Goal: Find specific page/section: Find specific page/section

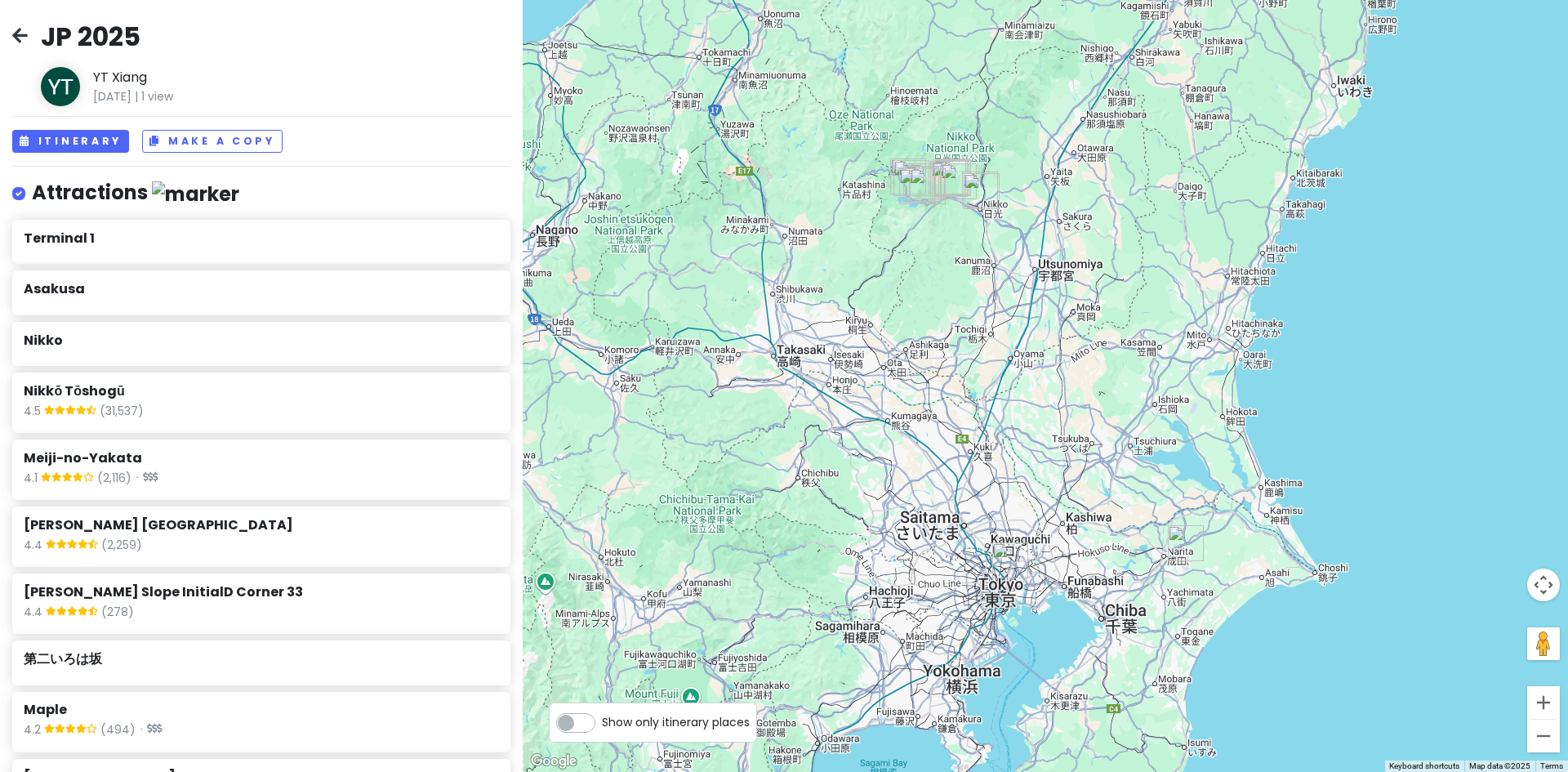
drag, startPoint x: 1033, startPoint y: 547, endPoint x: 985, endPoint y: 504, distance: 64.4
click at [985, 536] on img "Asakusa" at bounding box center [1010, 561] width 49 height 49
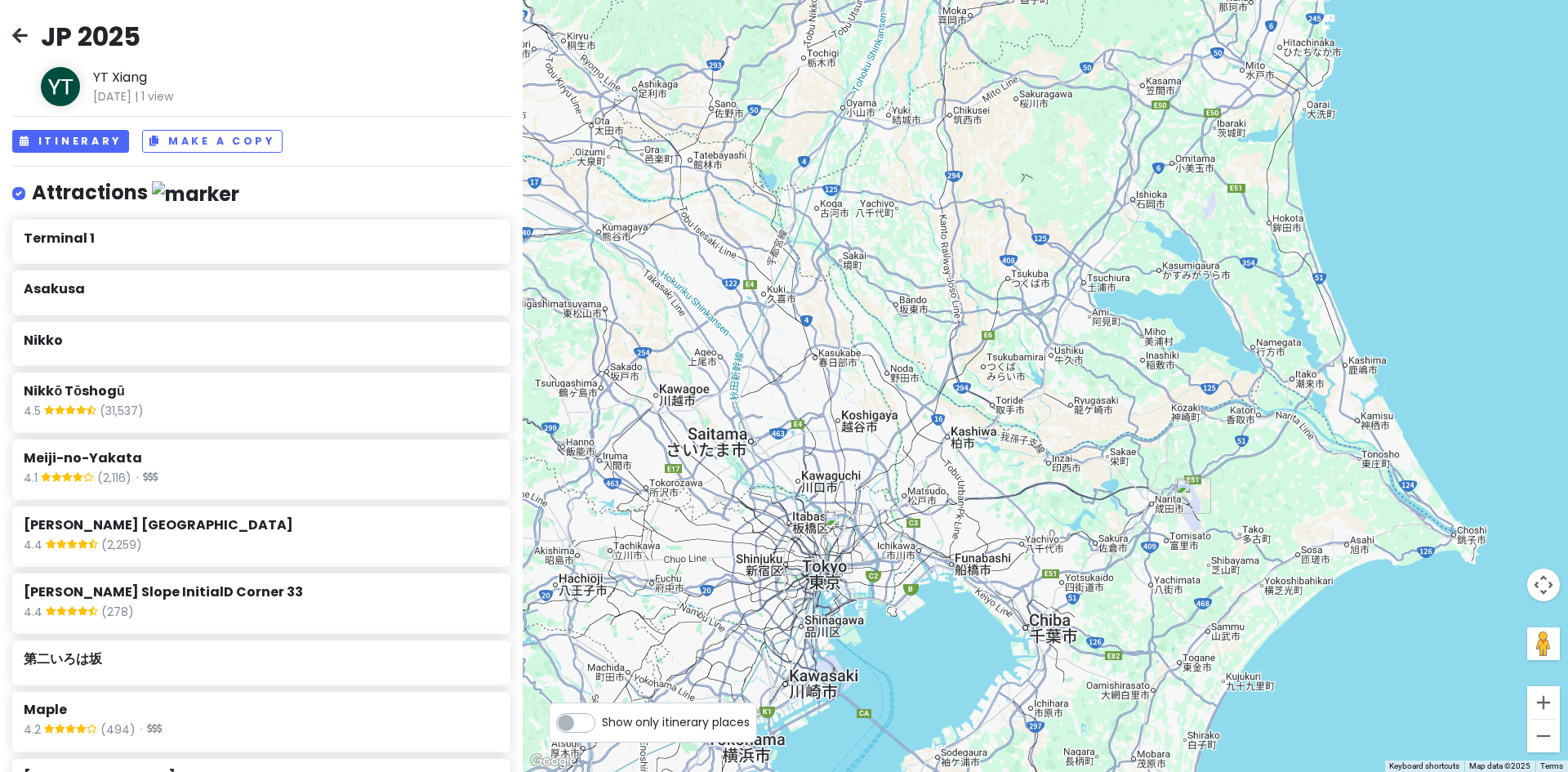
drag, startPoint x: 1060, startPoint y: 520, endPoint x: 1043, endPoint y: 590, distance: 72.0
click at [1046, 586] on div "To navigate, press the arrow keys." at bounding box center [1045, 386] width 1046 height 772
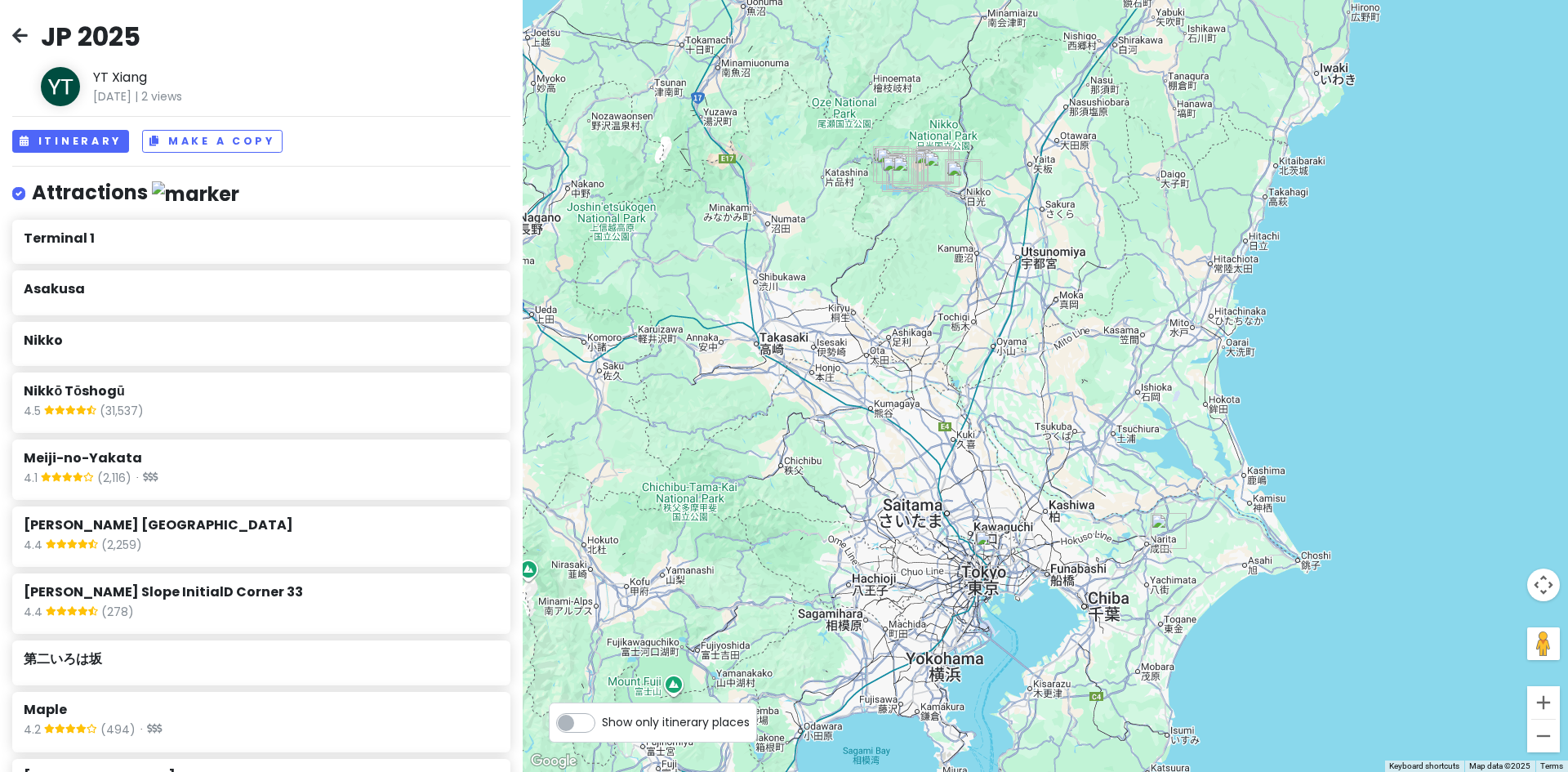
drag, startPoint x: 1016, startPoint y: 472, endPoint x: 993, endPoint y: 454, distance: 29.2
click at [1006, 487] on div at bounding box center [1045, 386] width 1046 height 772
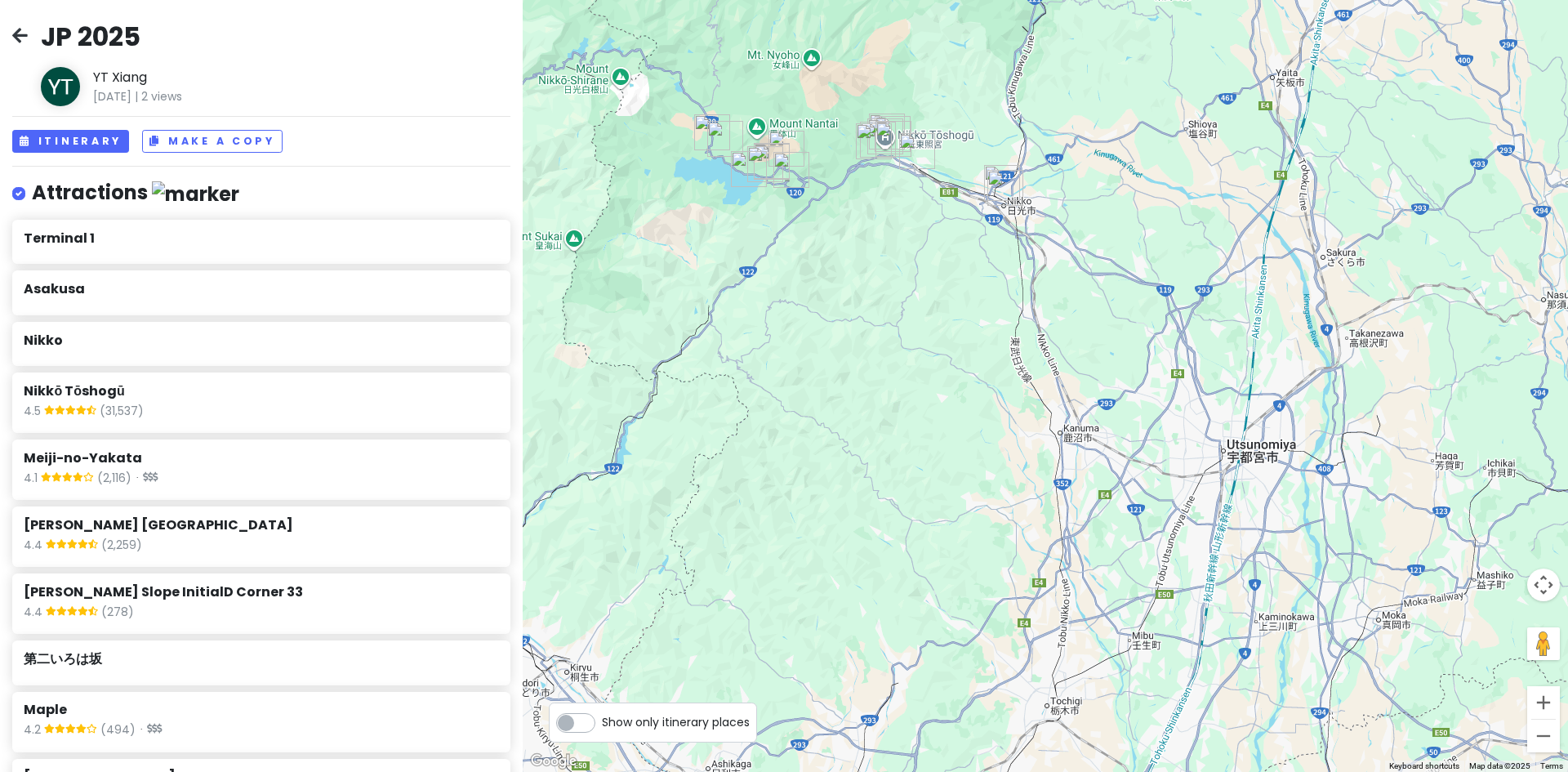
drag, startPoint x: 979, startPoint y: 216, endPoint x: 979, endPoint y: 285, distance: 69.0
click at [980, 284] on div at bounding box center [1045, 386] width 1046 height 772
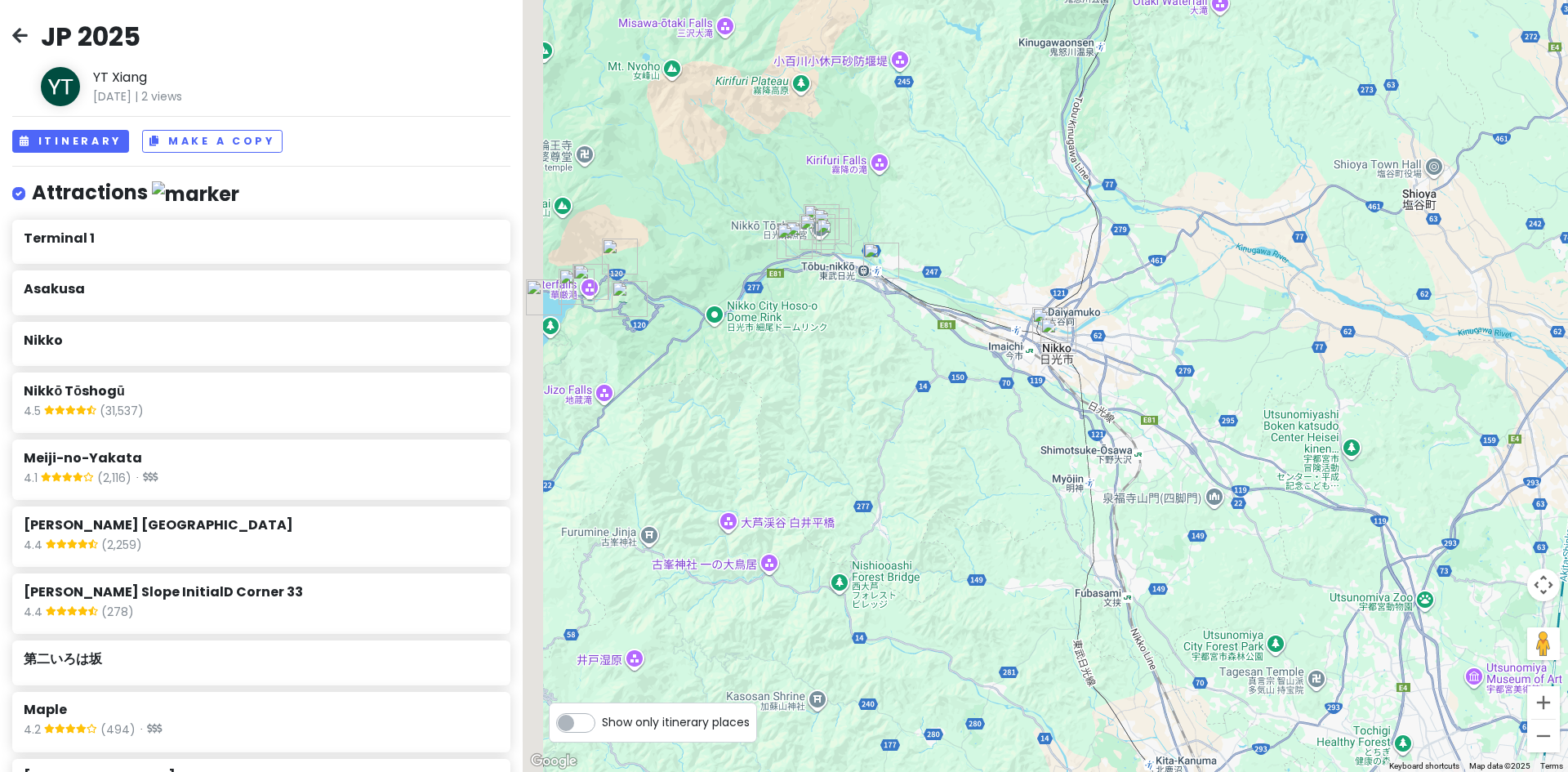
drag, startPoint x: 904, startPoint y: 274, endPoint x: 961, endPoint y: 285, distance: 58.1
click at [906, 283] on img "68-5 Tōwachō" at bounding box center [881, 260] width 49 height 49
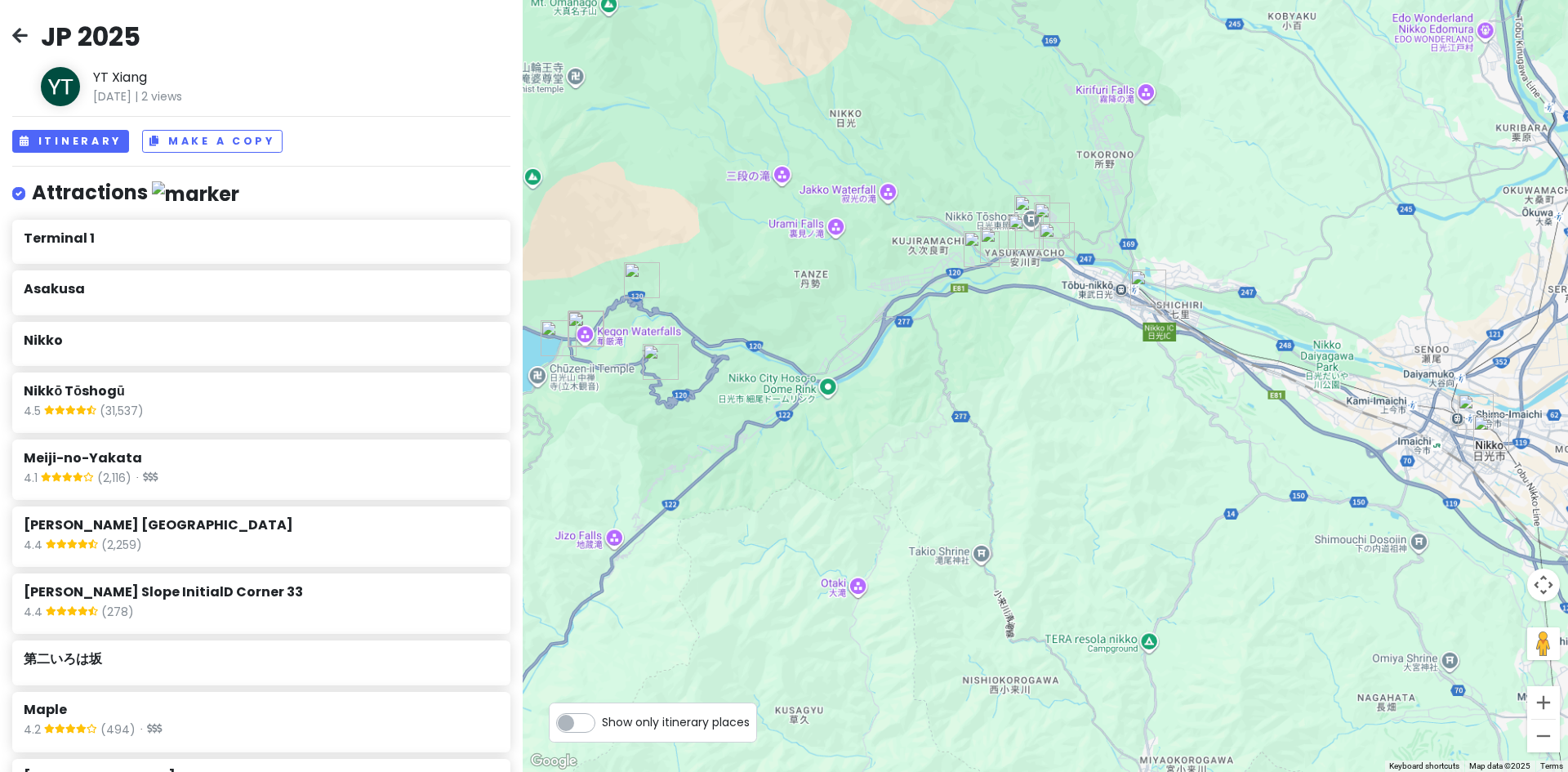
drag, startPoint x: 820, startPoint y: 285, endPoint x: 1001, endPoint y: 290, distance: 181.1
click at [1016, 290] on div "To navigate, press the arrow keys." at bounding box center [1045, 386] width 1046 height 772
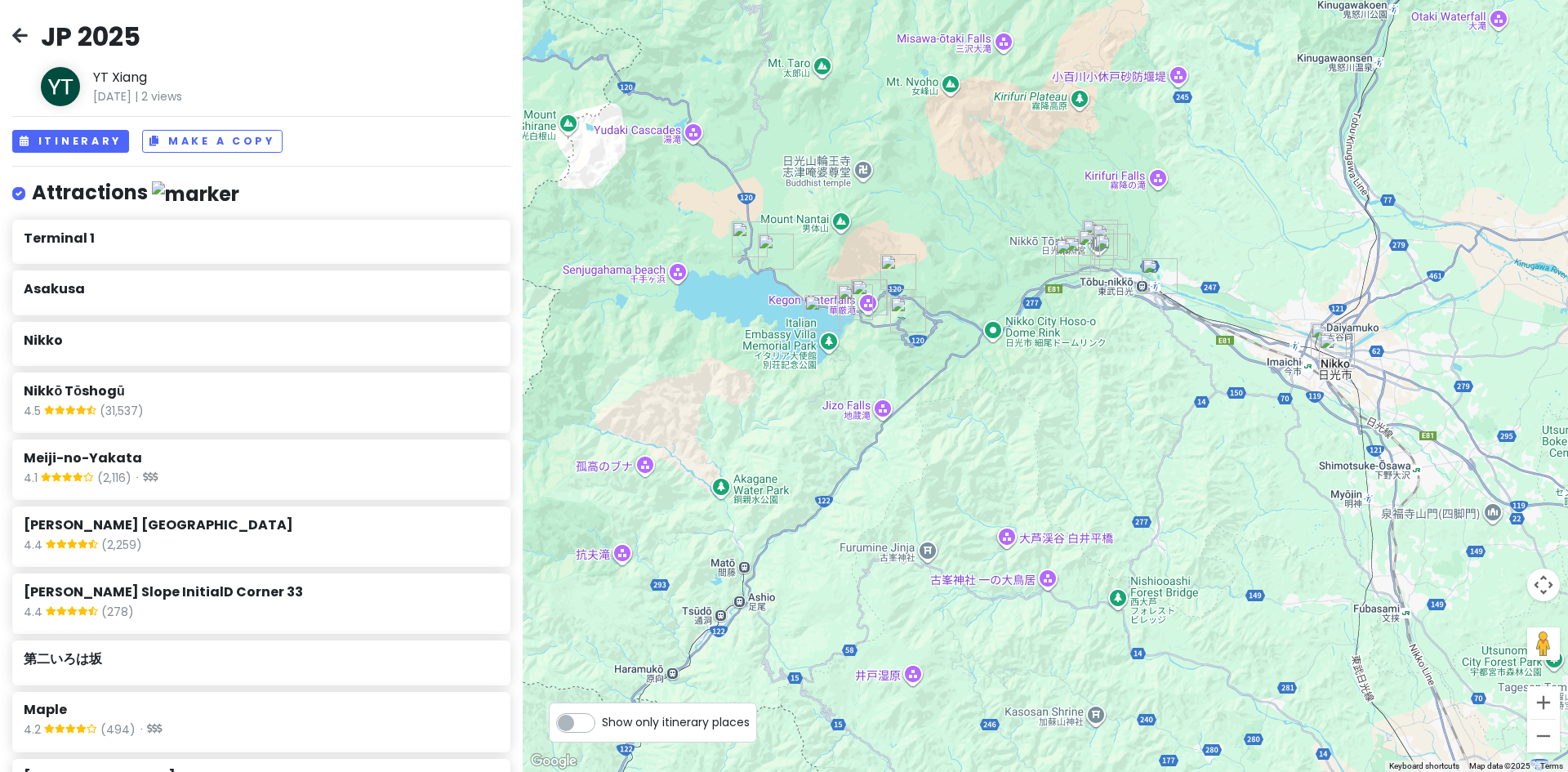
drag, startPoint x: 1050, startPoint y: 304, endPoint x: 960, endPoint y: 290, distance: 91.1
click at [965, 291] on div at bounding box center [1045, 386] width 1046 height 772
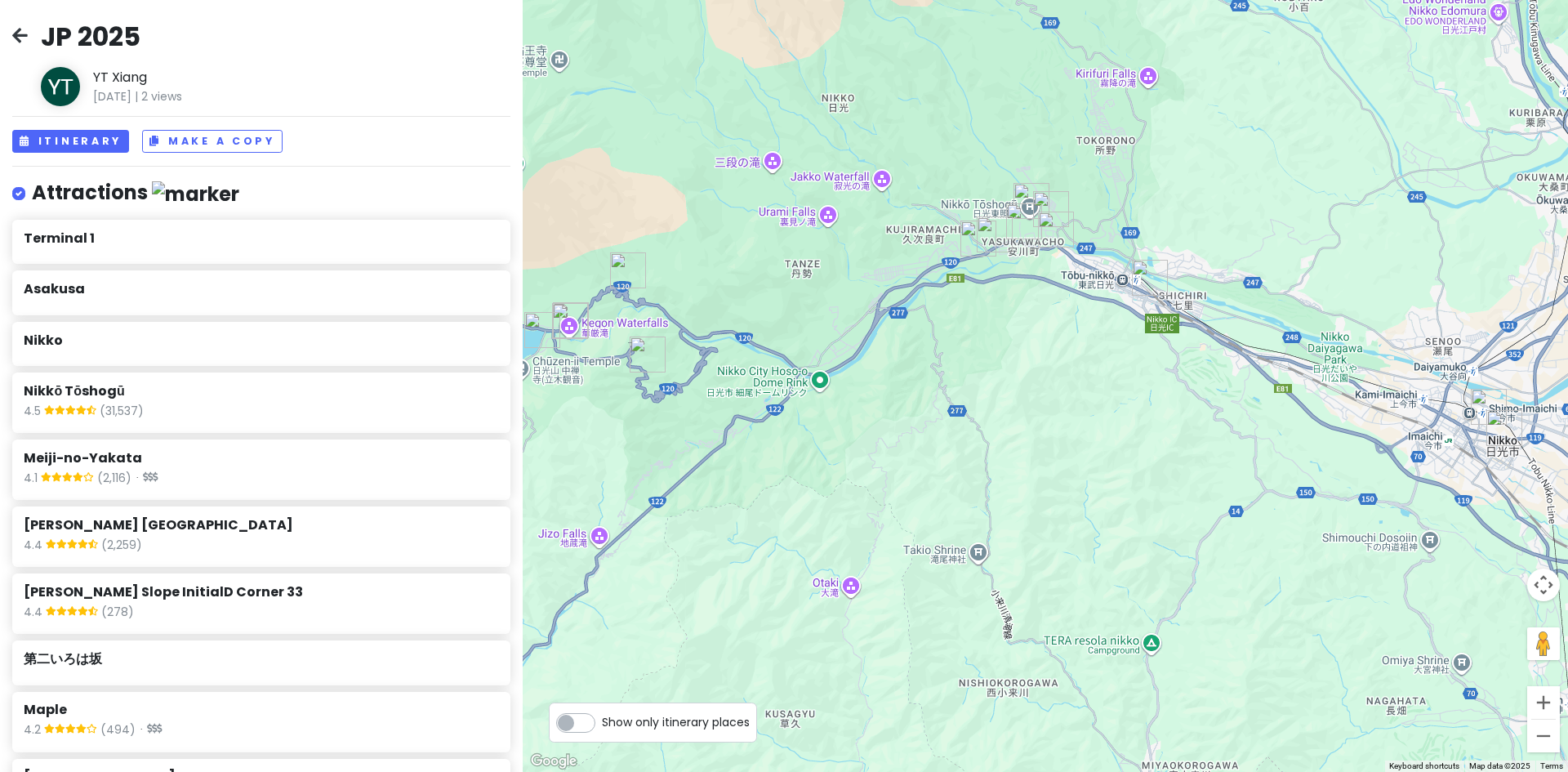
drag, startPoint x: 848, startPoint y: 273, endPoint x: 1034, endPoint y: 271, distance: 186.0
click at [1033, 271] on div at bounding box center [1045, 386] width 1046 height 772
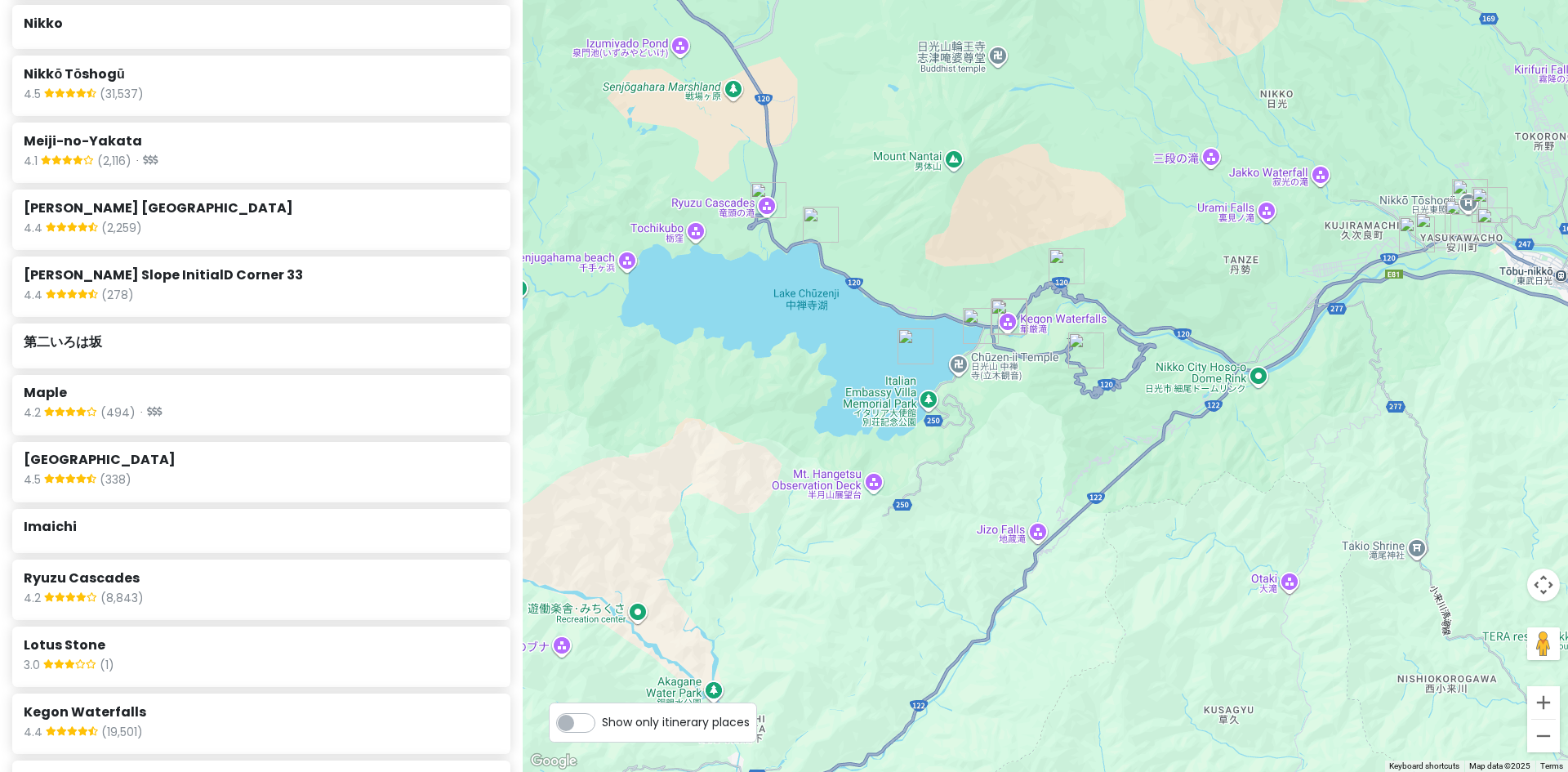
scroll to position [572, 0]
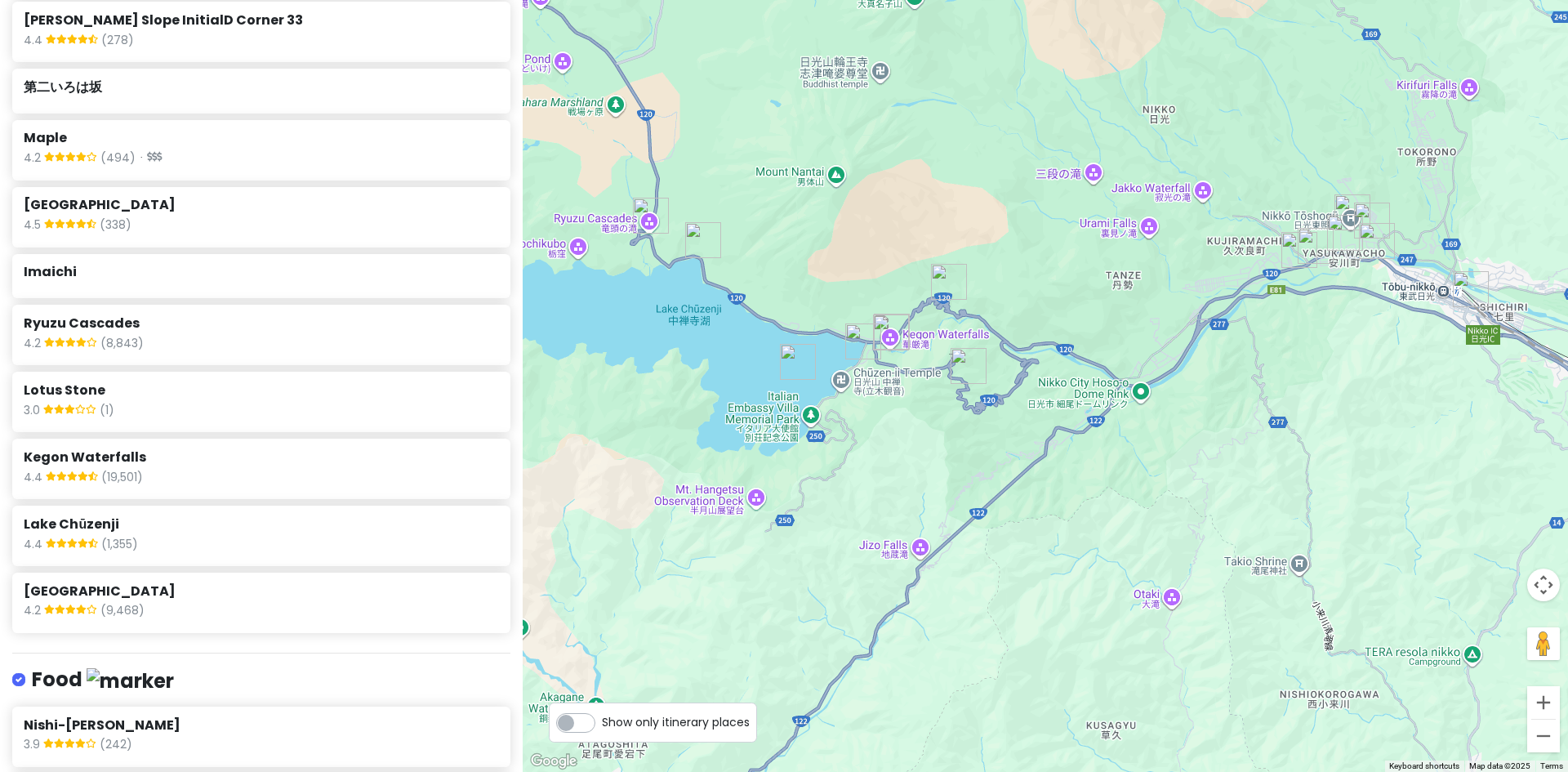
drag, startPoint x: 1218, startPoint y: 463, endPoint x: 1058, endPoint y: 474, distance: 160.4
click at [1084, 469] on div at bounding box center [1045, 386] width 1046 height 772
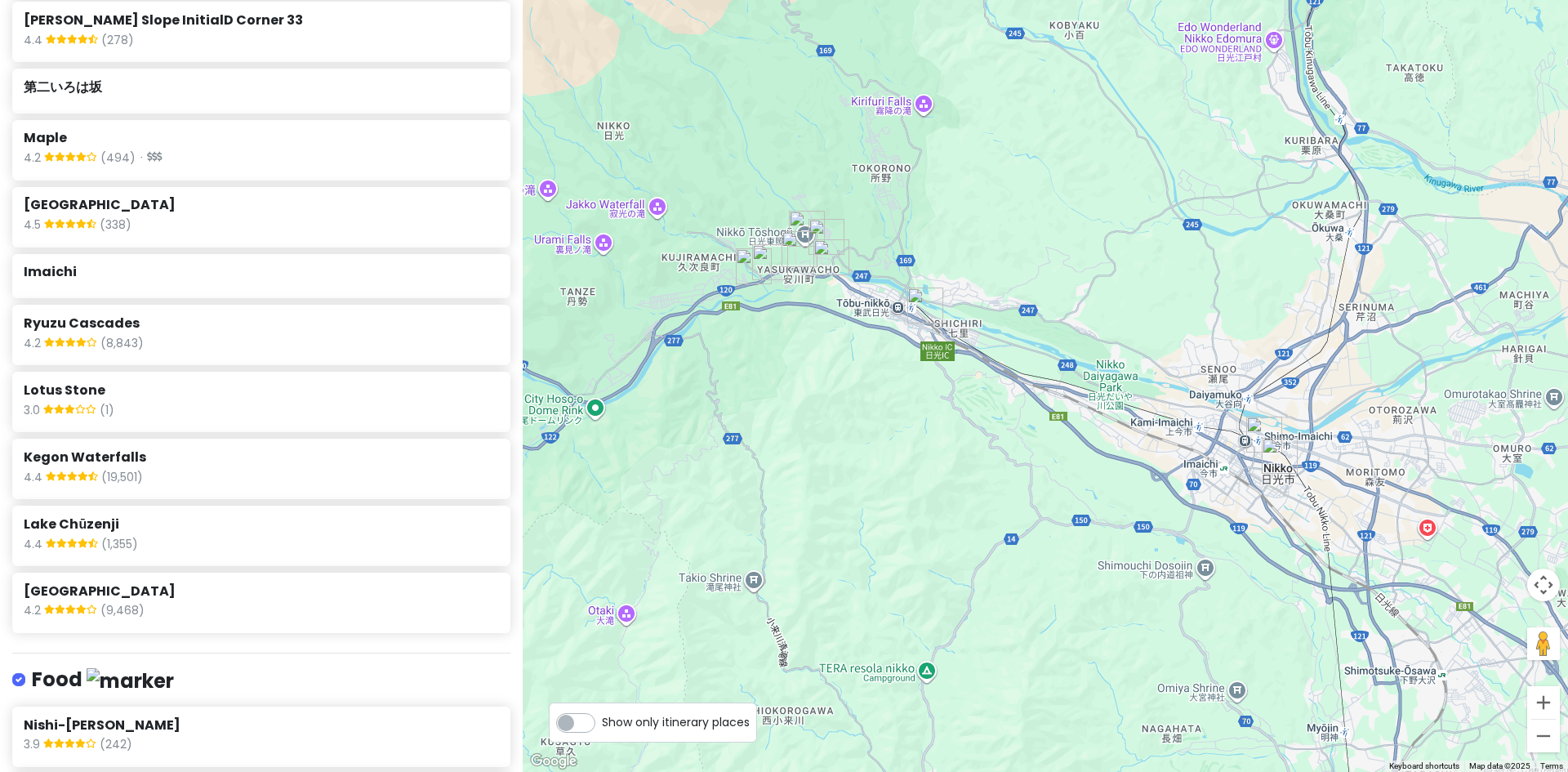
drag, startPoint x: 1159, startPoint y: 475, endPoint x: 1123, endPoint y: 440, distance: 50.2
click at [1132, 447] on div at bounding box center [1045, 386] width 1046 height 772
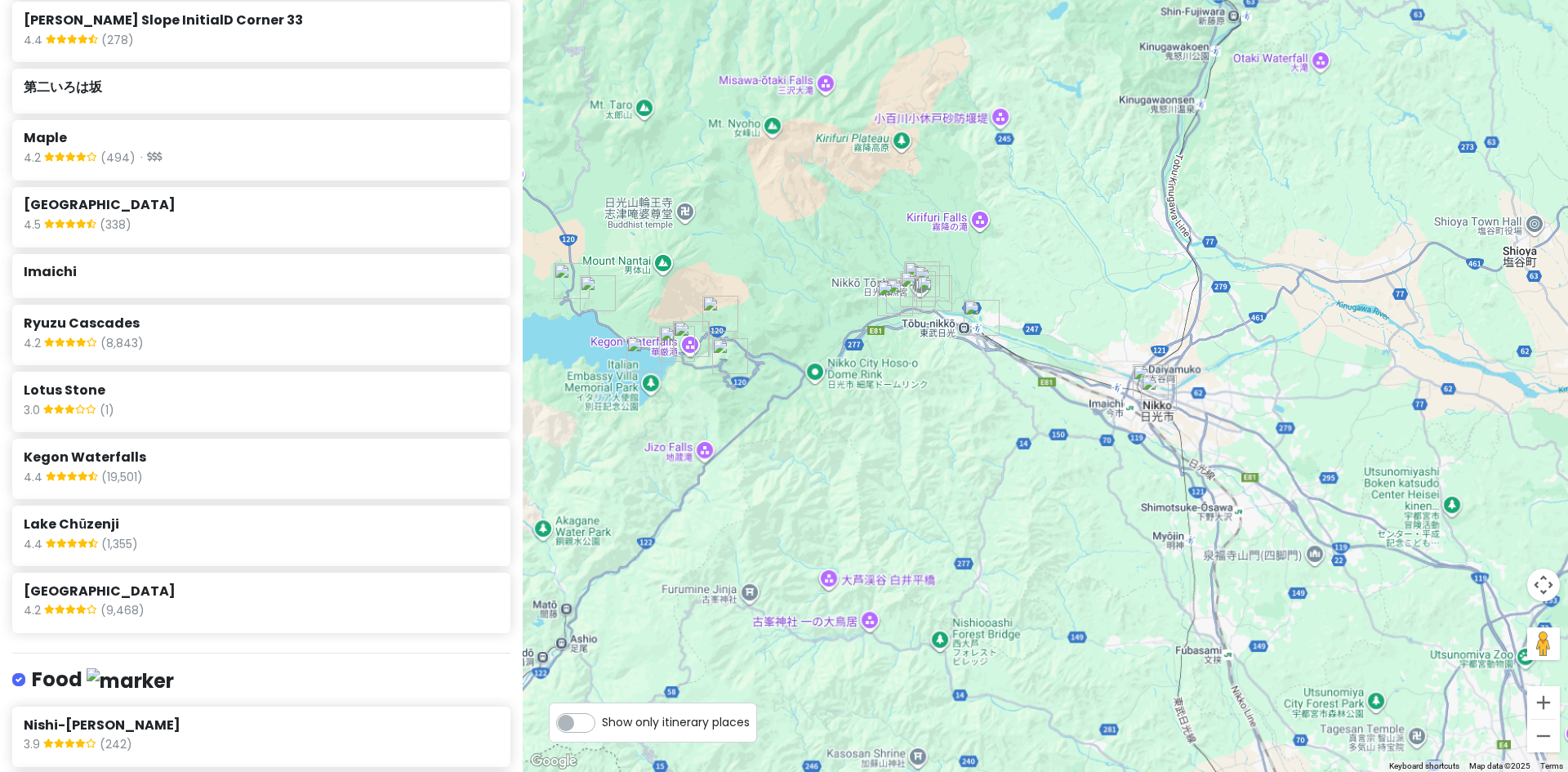
drag, startPoint x: 1157, startPoint y: 518, endPoint x: 1166, endPoint y: 444, distance: 74.5
click at [1165, 450] on div at bounding box center [1045, 386] width 1046 height 772
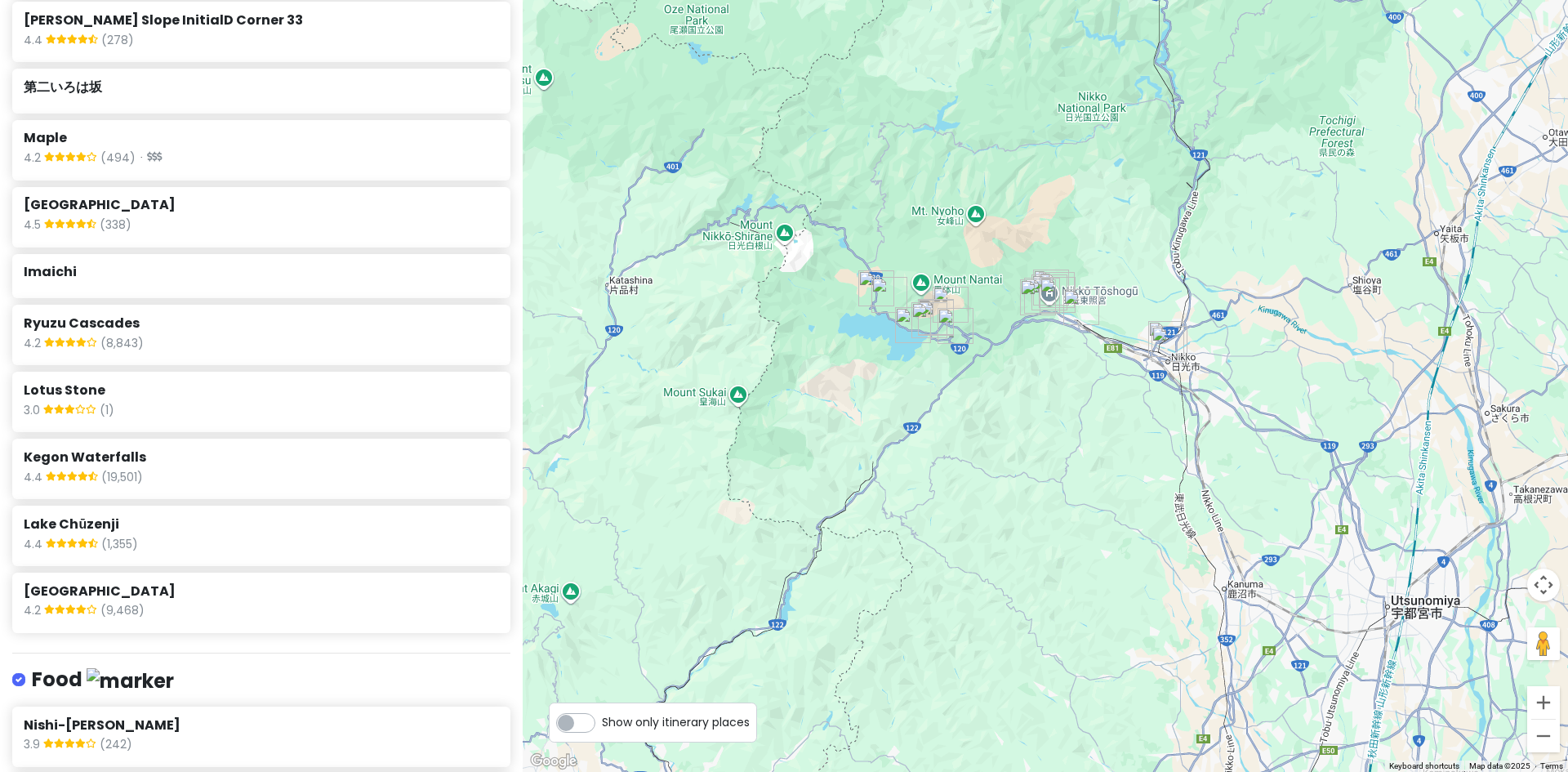
drag, startPoint x: 1179, startPoint y: 498, endPoint x: 1156, endPoint y: 432, distance: 69.9
click at [1156, 432] on div at bounding box center [1045, 386] width 1046 height 772
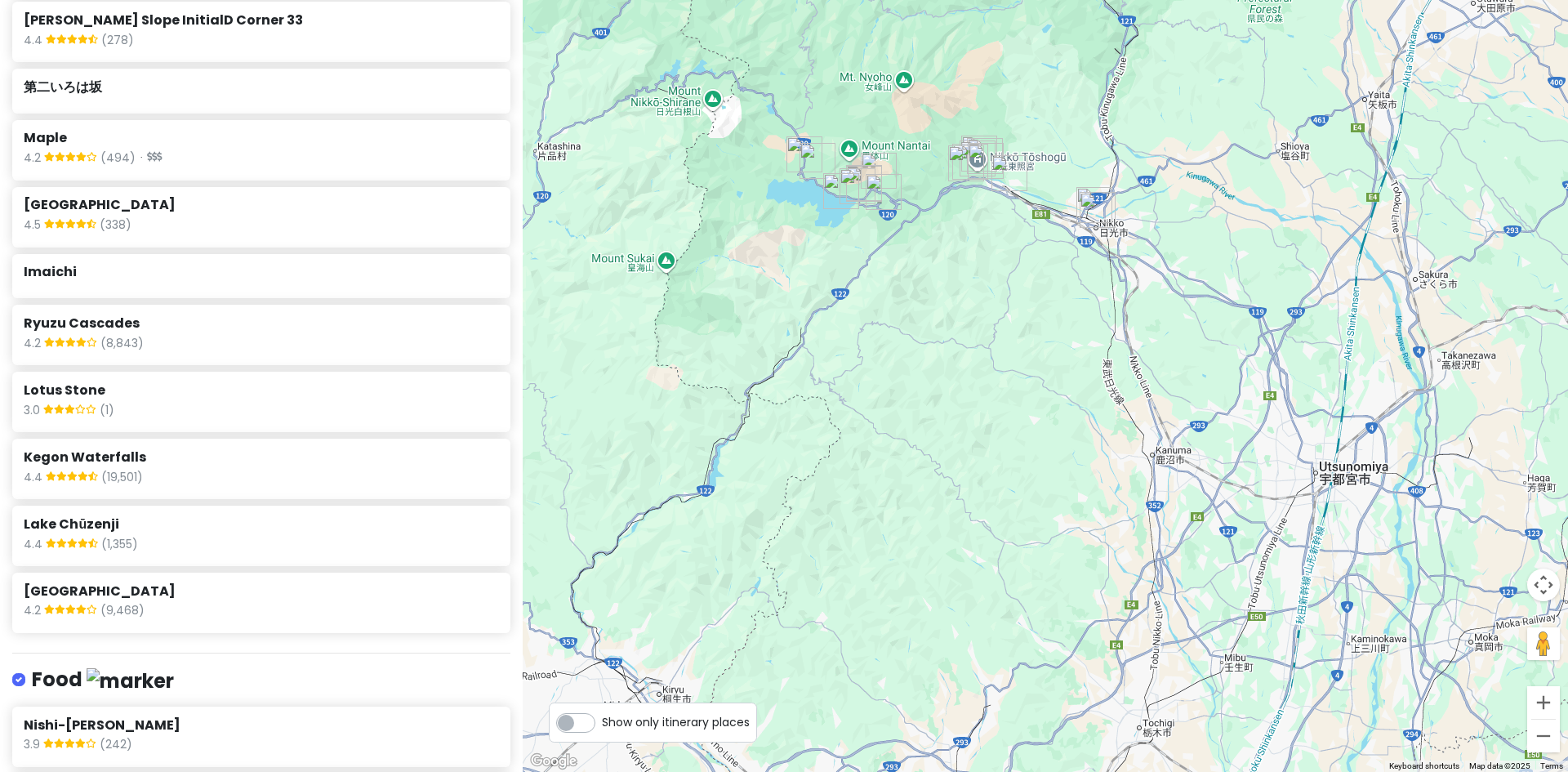
drag, startPoint x: 1207, startPoint y: 509, endPoint x: 1120, endPoint y: 469, distance: 95.8
click at [1122, 469] on div at bounding box center [1045, 386] width 1046 height 772
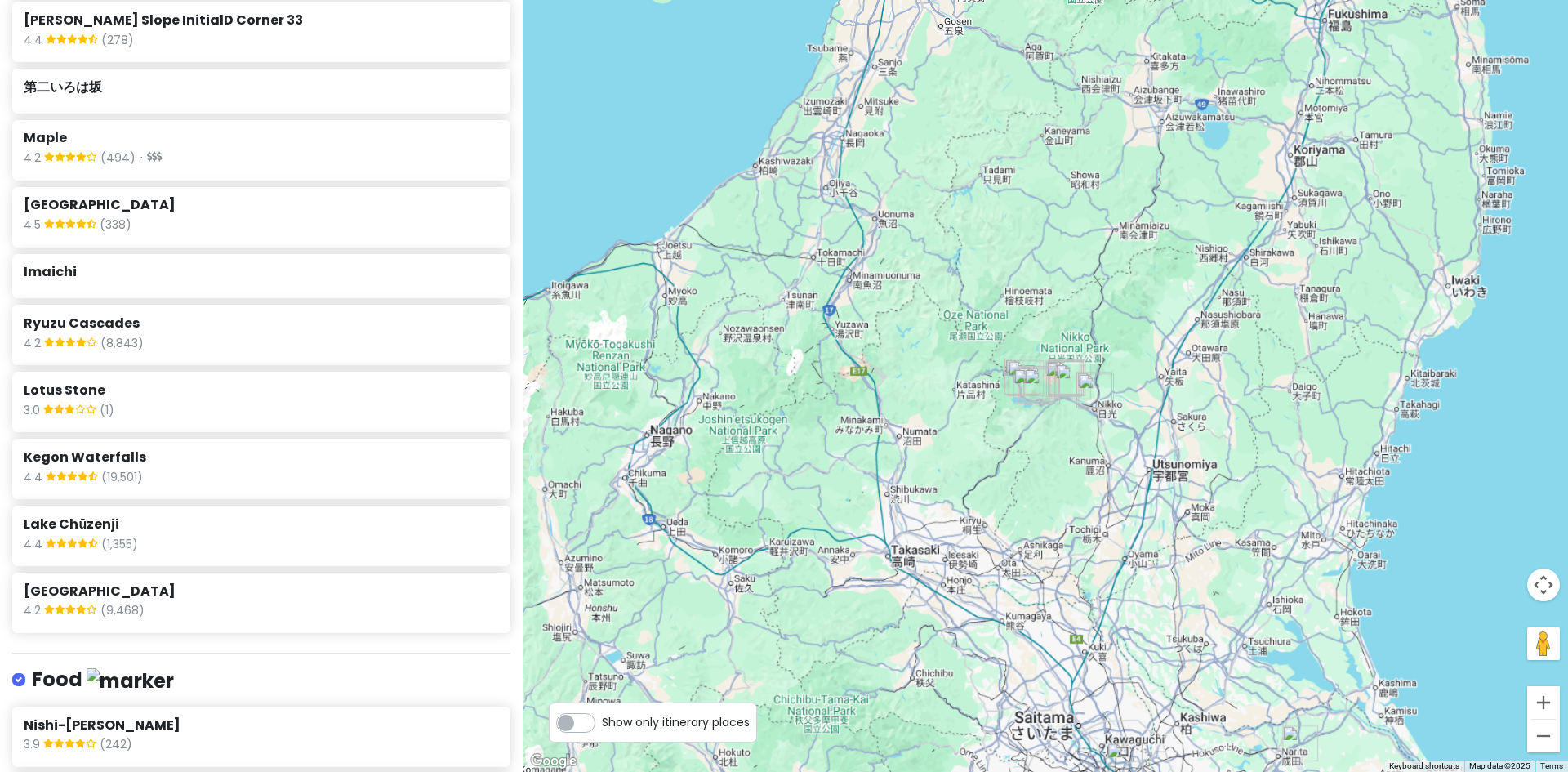
drag, startPoint x: 1156, startPoint y: 541, endPoint x: 1149, endPoint y: 445, distance: 96.3
click at [1150, 448] on div at bounding box center [1045, 386] width 1046 height 772
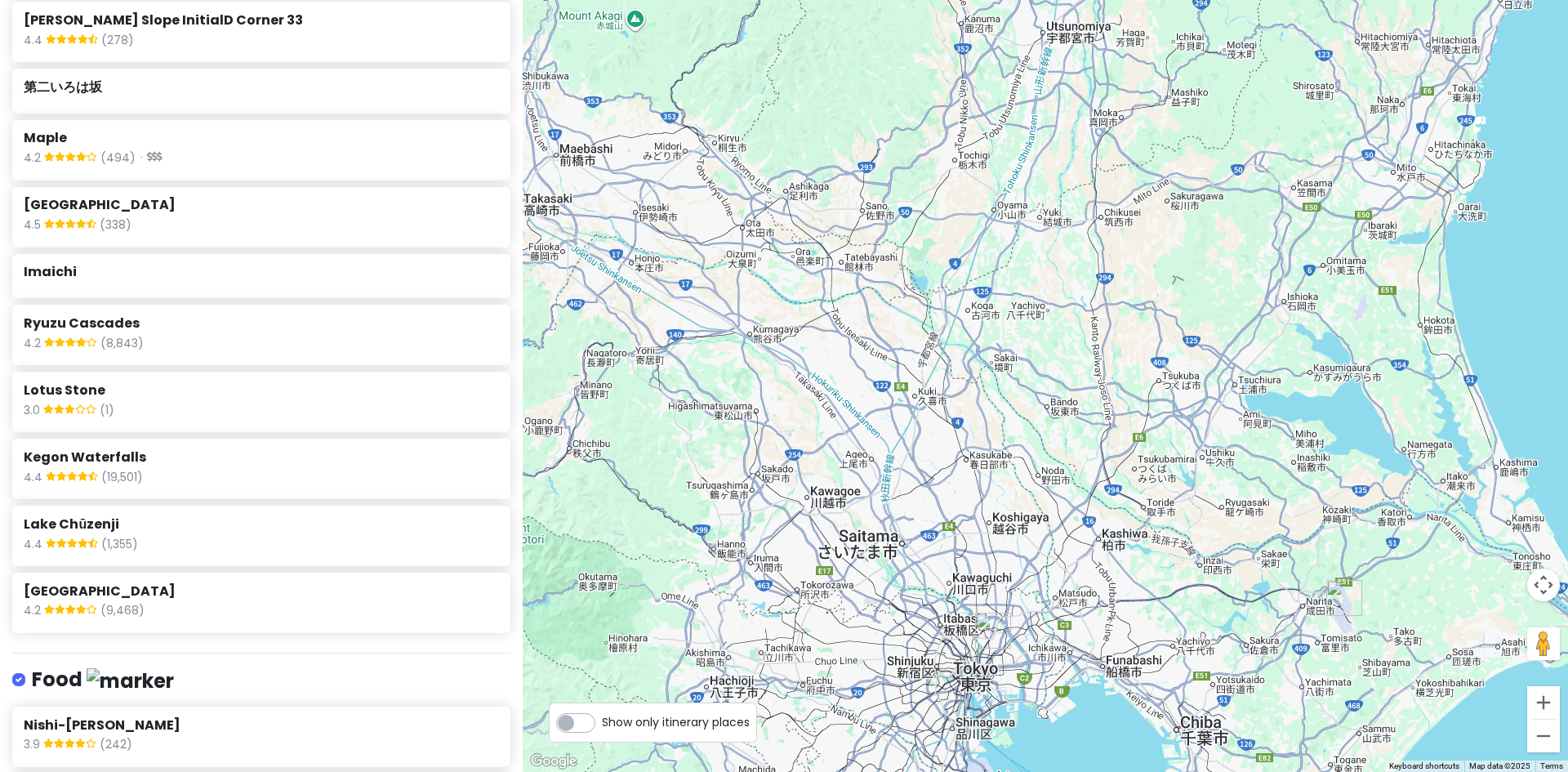
drag, startPoint x: 1227, startPoint y: 573, endPoint x: 1194, endPoint y: 498, distance: 81.9
click at [1194, 499] on div at bounding box center [1045, 386] width 1046 height 772
